Goal: Navigation & Orientation: Go to known website

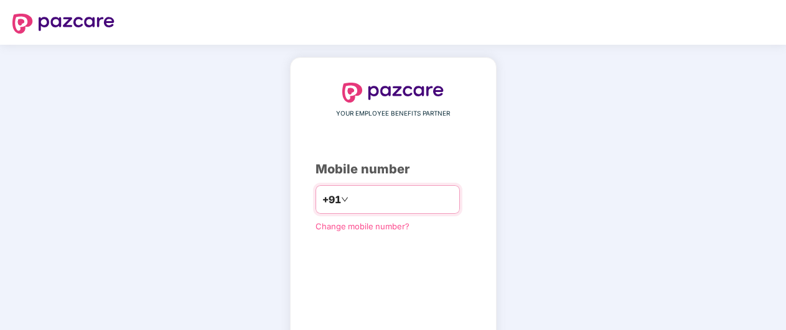
click at [363, 198] on input "number" at bounding box center [402, 200] width 102 height 20
type input "**********"
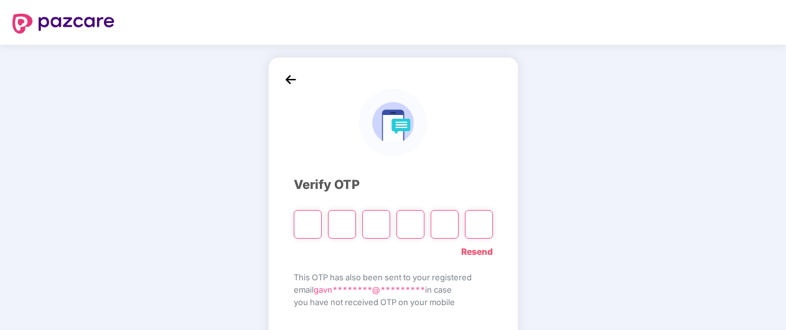
type input "*"
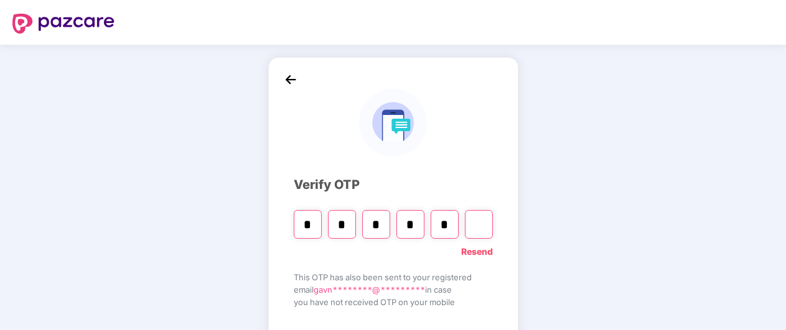
type input "*"
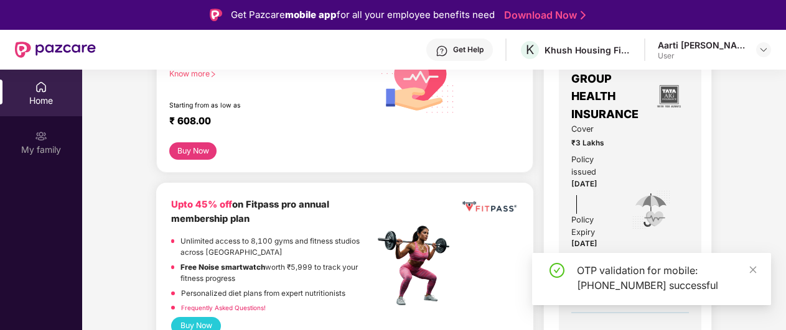
scroll to position [127, 0]
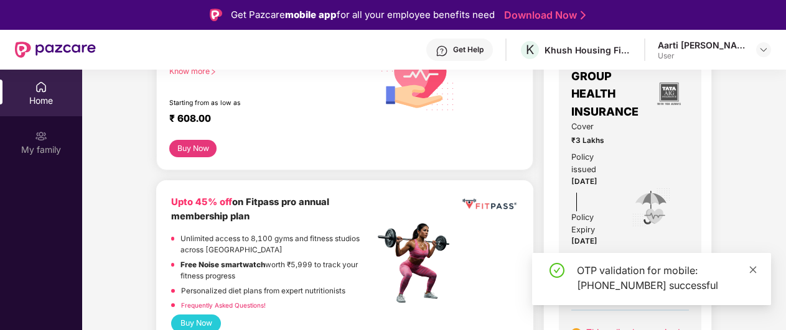
click at [755, 266] on icon "close" at bounding box center [753, 270] width 9 height 9
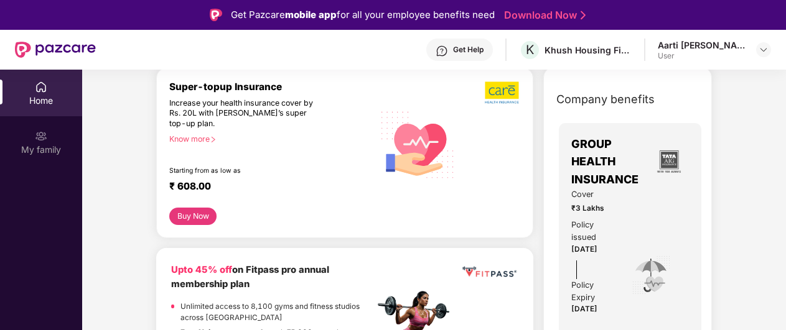
scroll to position [63, 0]
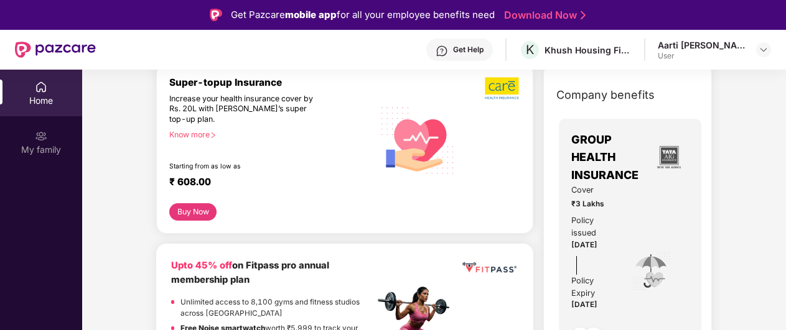
click at [714, 50] on div "Aarti [PERSON_NAME]" at bounding box center [701, 45] width 87 height 12
click at [763, 52] on img at bounding box center [764, 50] width 10 height 10
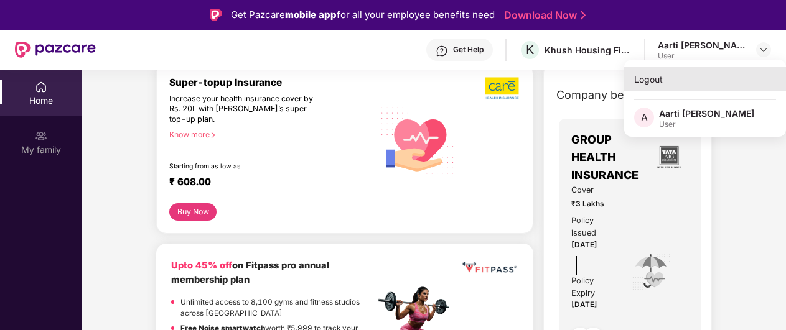
click at [650, 77] on div "Logout" at bounding box center [705, 79] width 162 height 24
